Goal: Information Seeking & Learning: Compare options

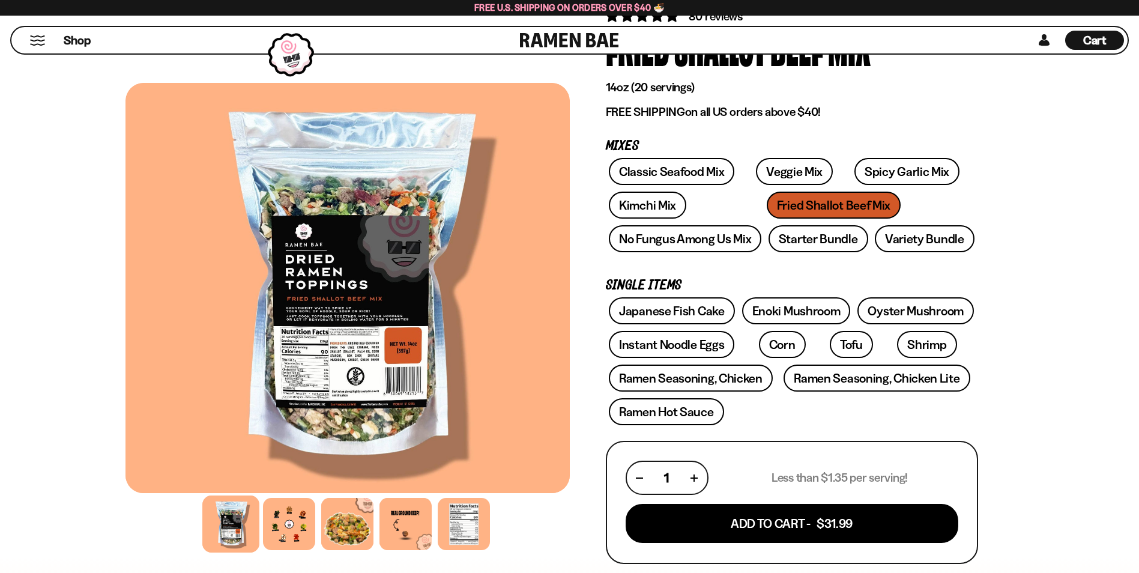
scroll to position [120, 0]
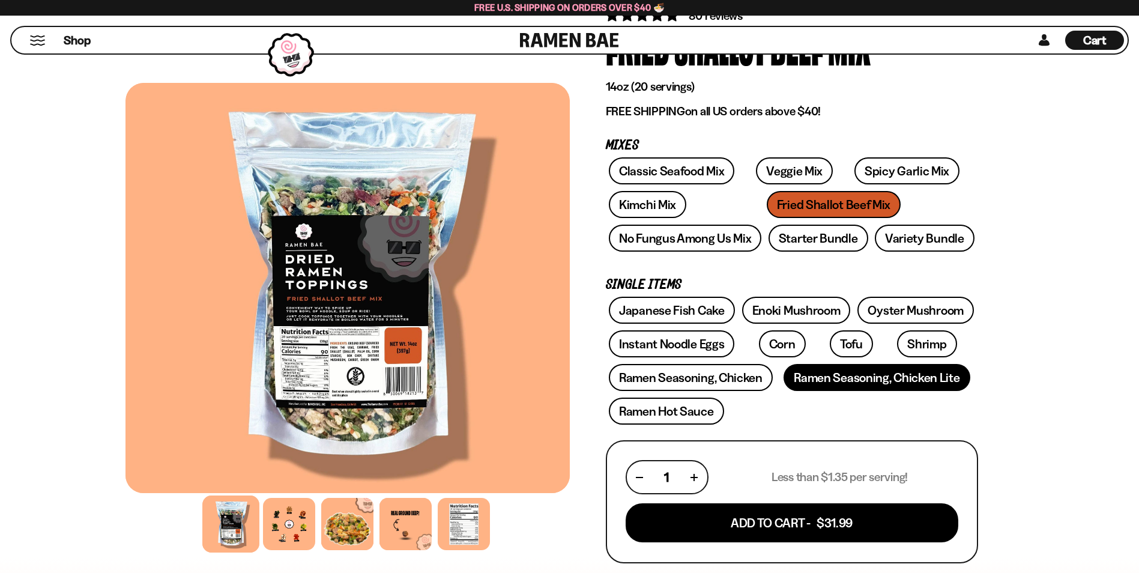
click at [921, 384] on link "Ramen Seasoning, Chicken Lite" at bounding box center [876, 377] width 186 height 27
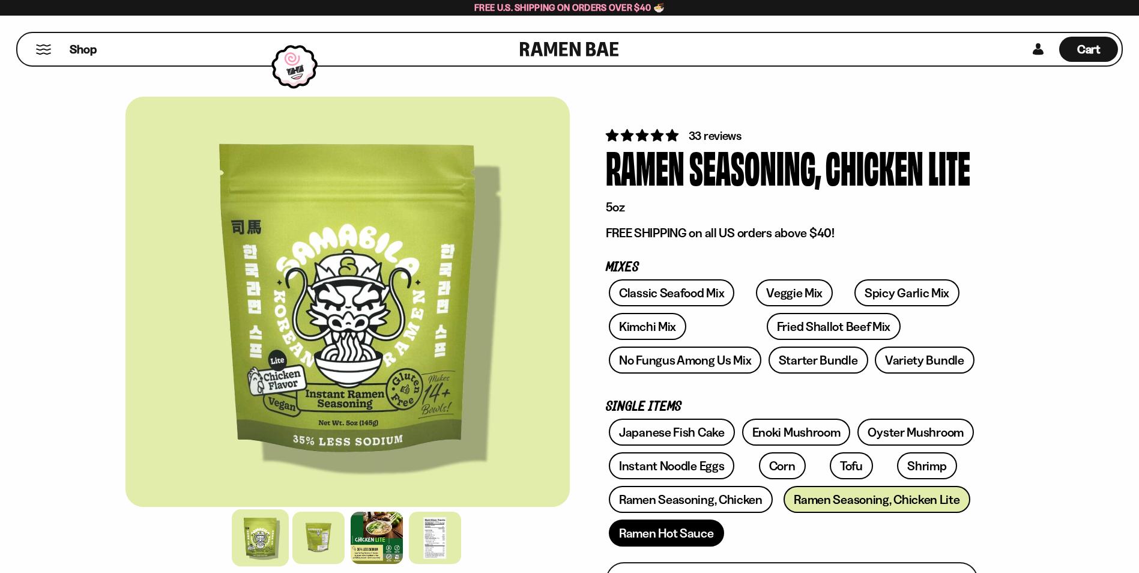
click at [663, 529] on link "Ramen Hot Sauce" at bounding box center [666, 532] width 115 height 27
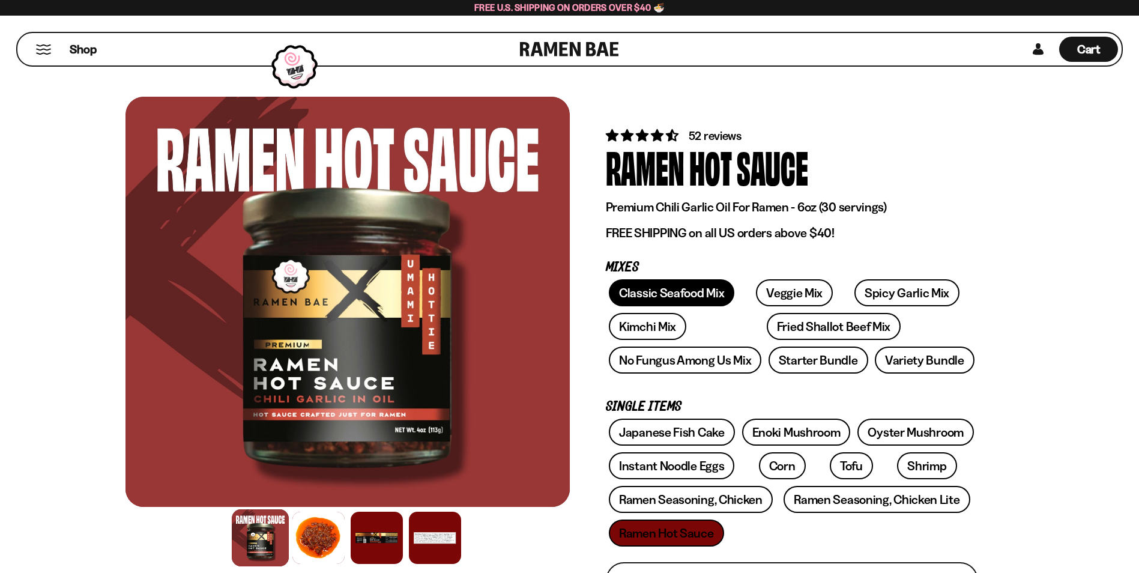
click at [656, 294] on link "Classic Seafood Mix" at bounding box center [671, 292] width 125 height 27
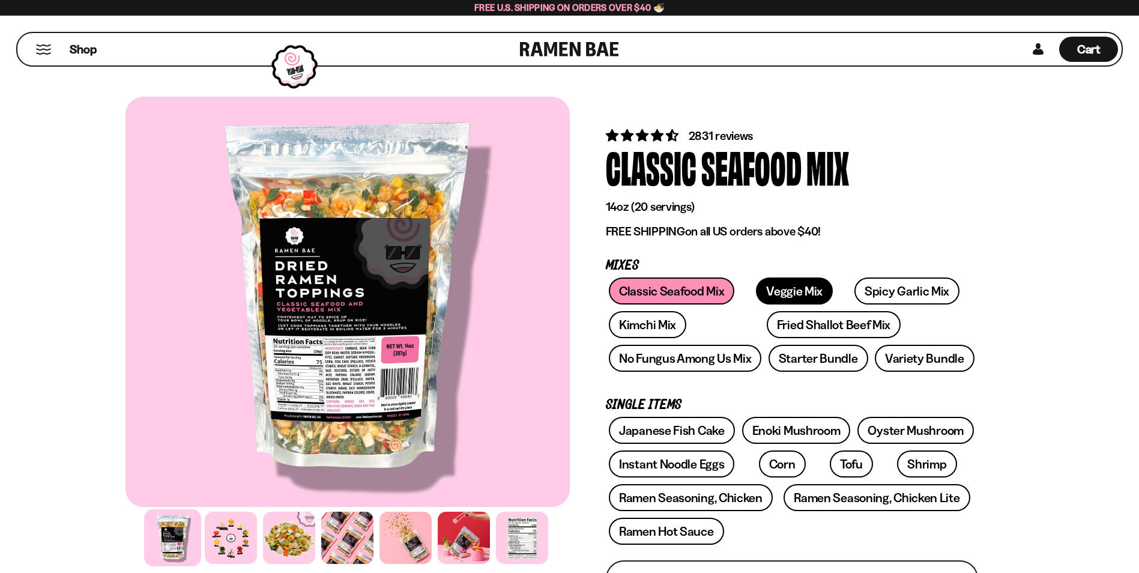
click at [756, 293] on link "Veggie Mix" at bounding box center [794, 290] width 77 height 27
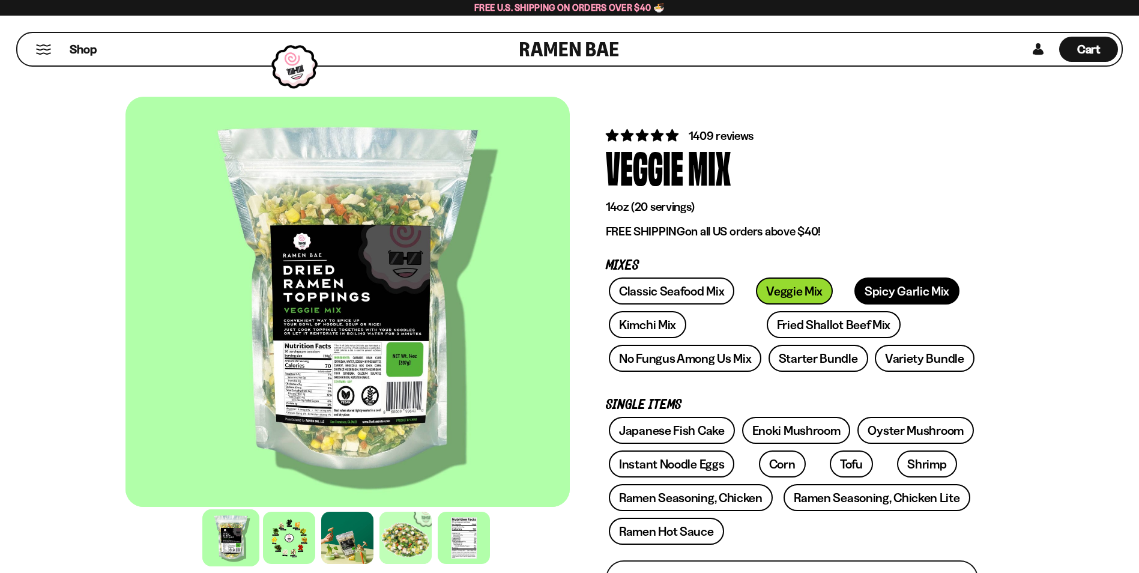
click at [875, 287] on link "Spicy Garlic Mix" at bounding box center [906, 290] width 105 height 27
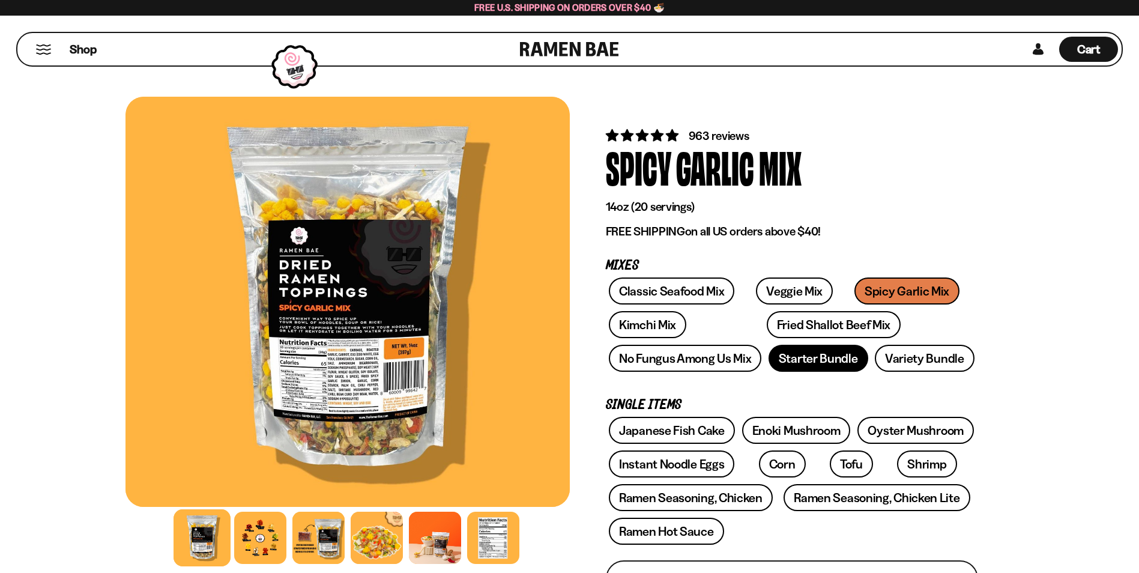
click at [797, 360] on link "Starter Bundle" at bounding box center [818, 358] width 100 height 27
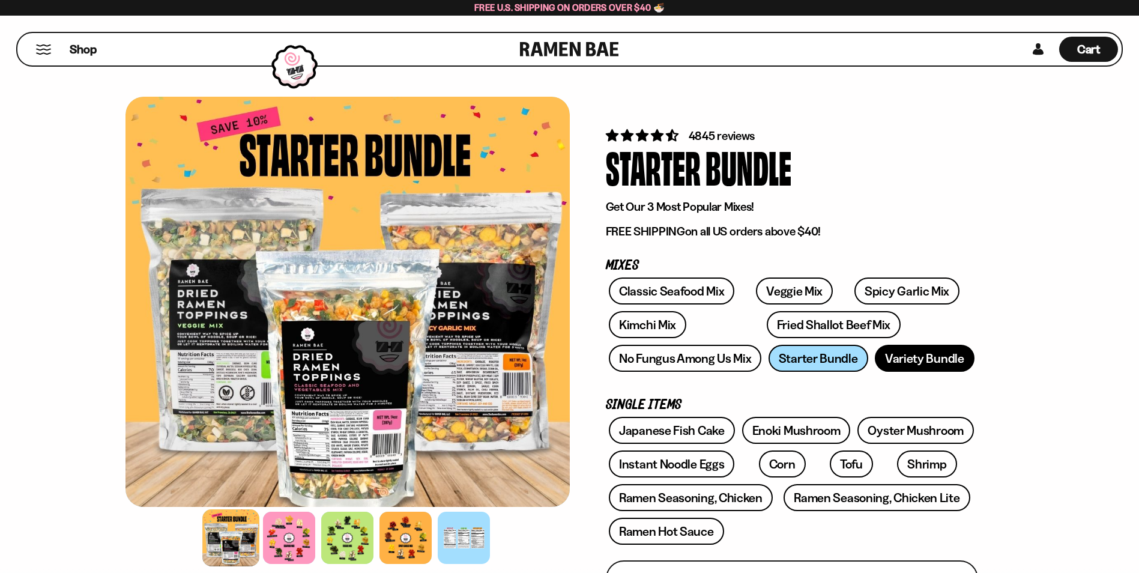
click at [896, 358] on link "Variety Bundle" at bounding box center [925, 358] width 100 height 27
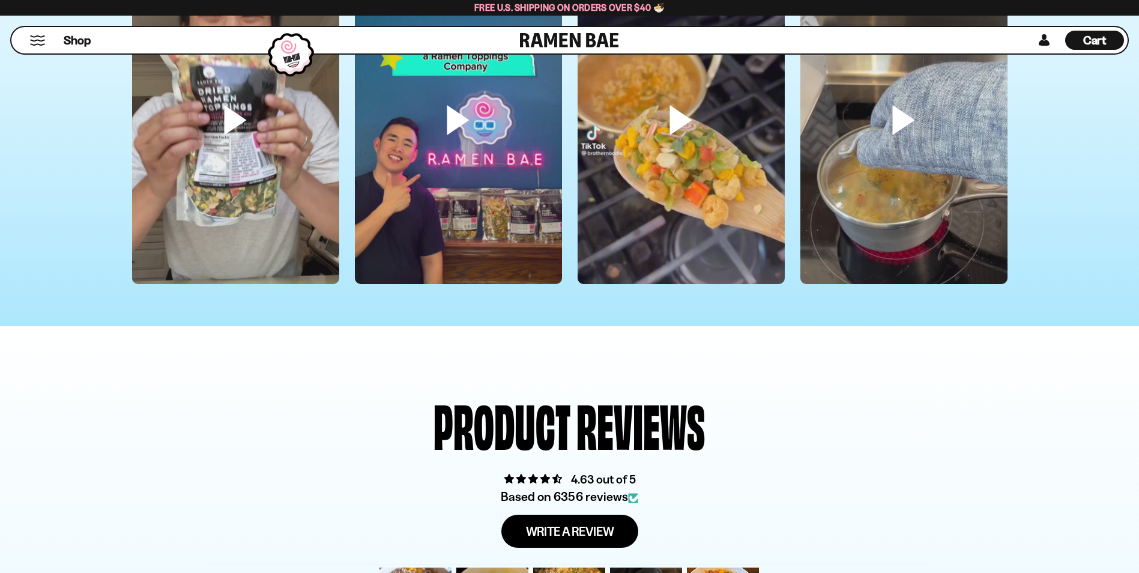
scroll to position [3602, 0]
